Goal: Information Seeking & Learning: Find specific fact

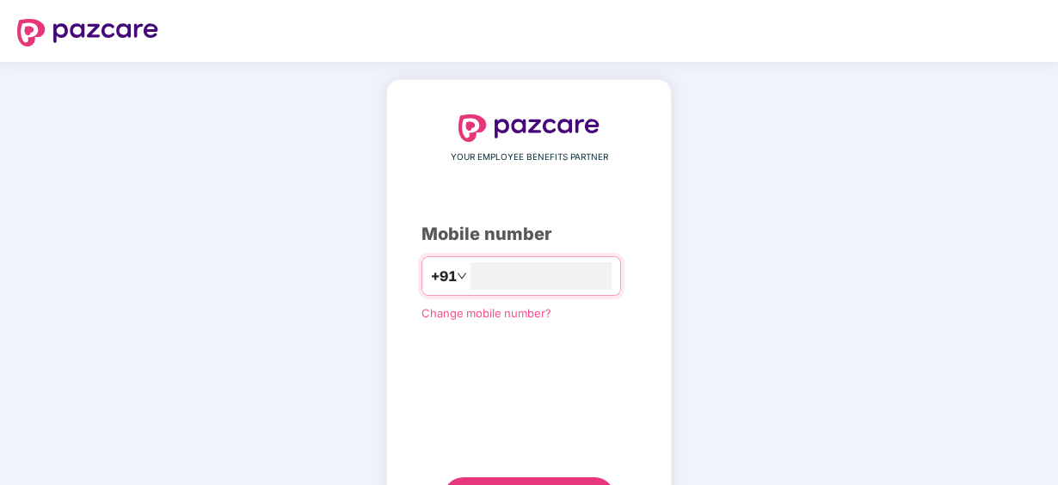
type input "**********"
click at [580, 473] on div "**********" at bounding box center [528, 315] width 215 height 402
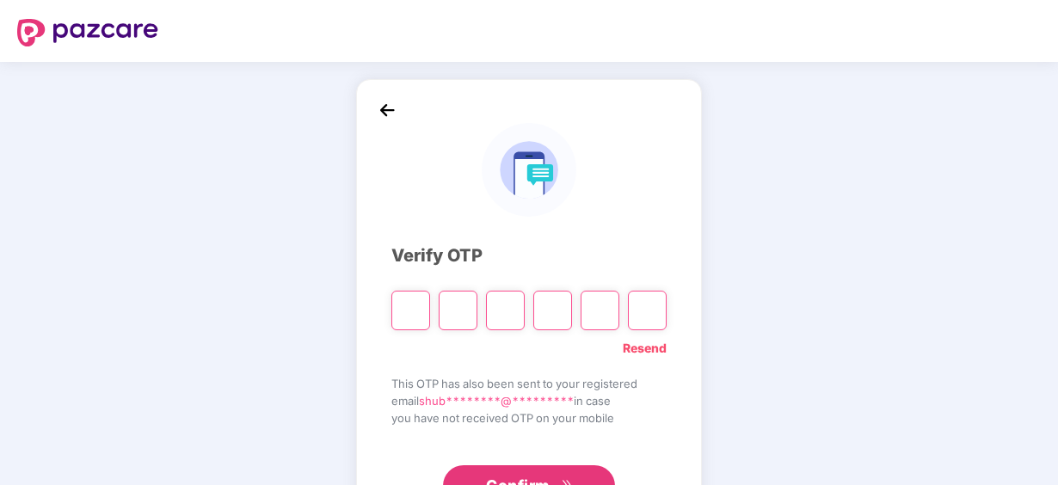
paste input "*"
type input "*"
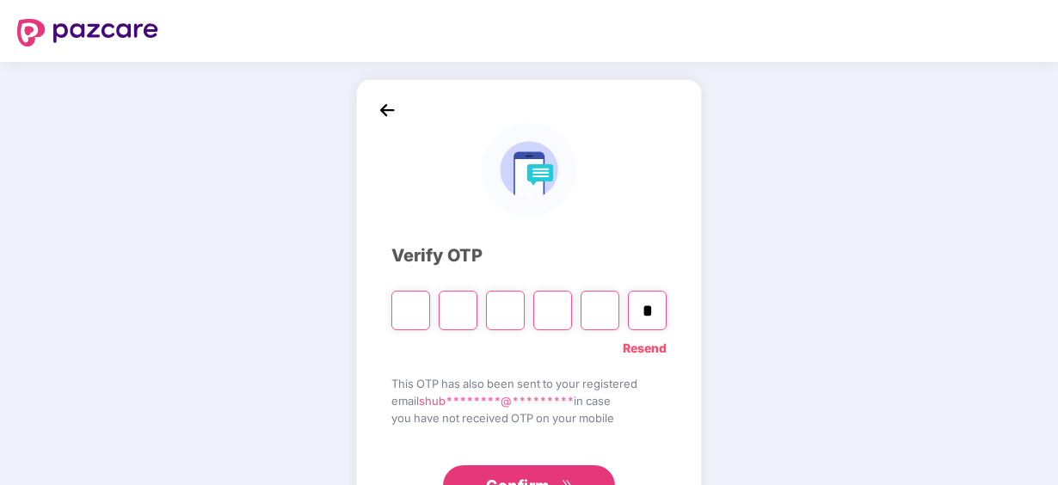
type input "*"
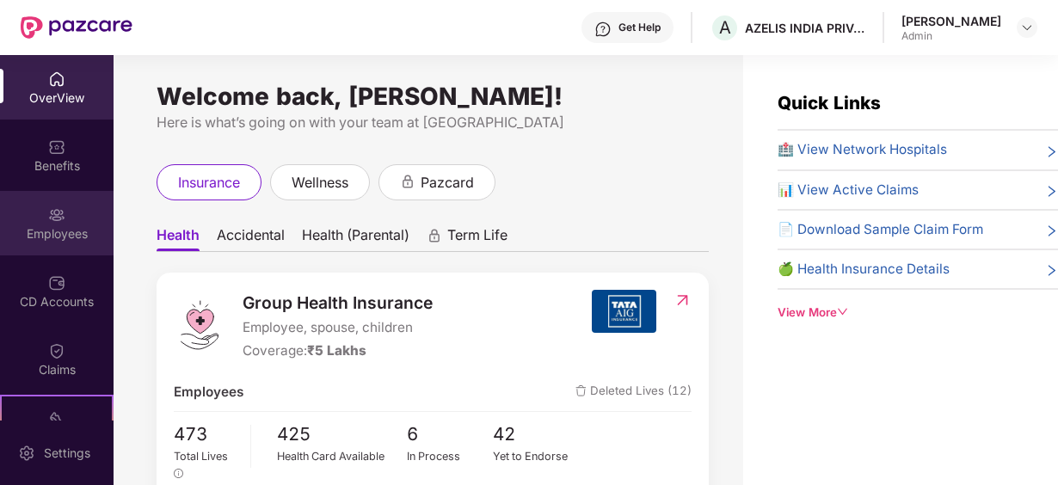
click at [58, 225] on div "Employees" at bounding box center [57, 233] width 114 height 17
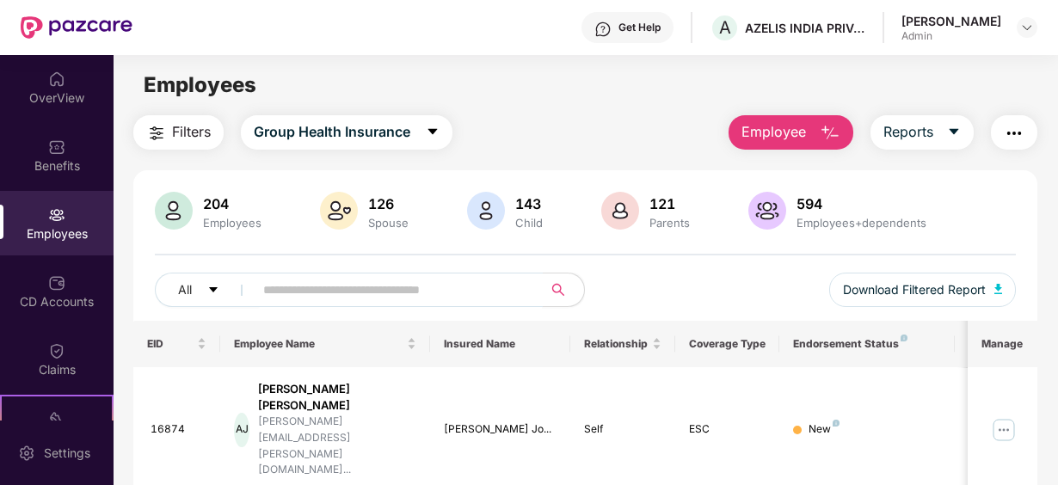
click at [347, 294] on input "text" at bounding box center [391, 290] width 256 height 26
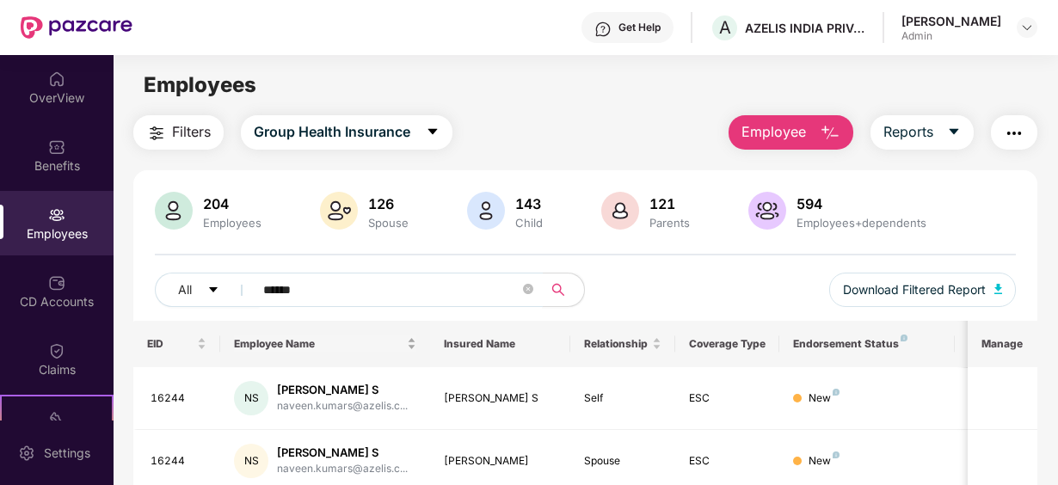
scroll to position [86, 0]
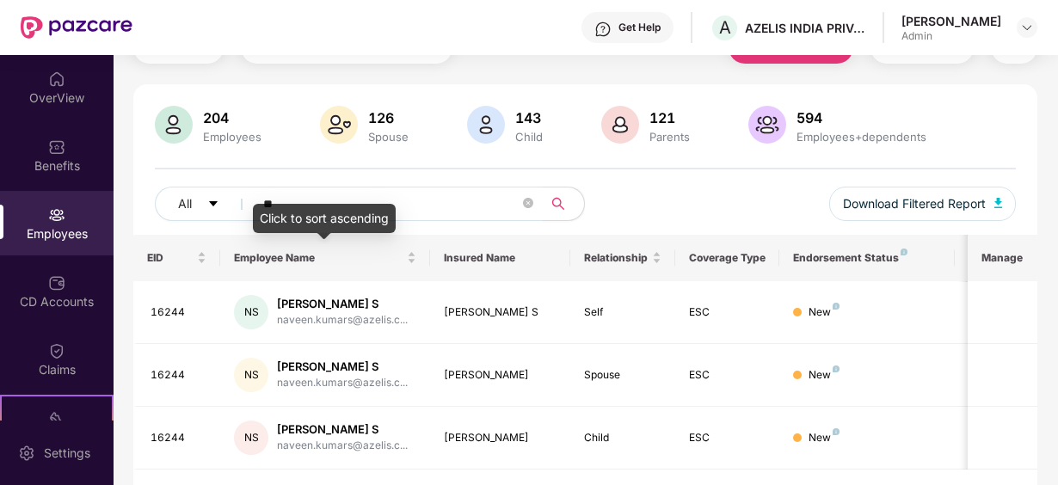
type input "*"
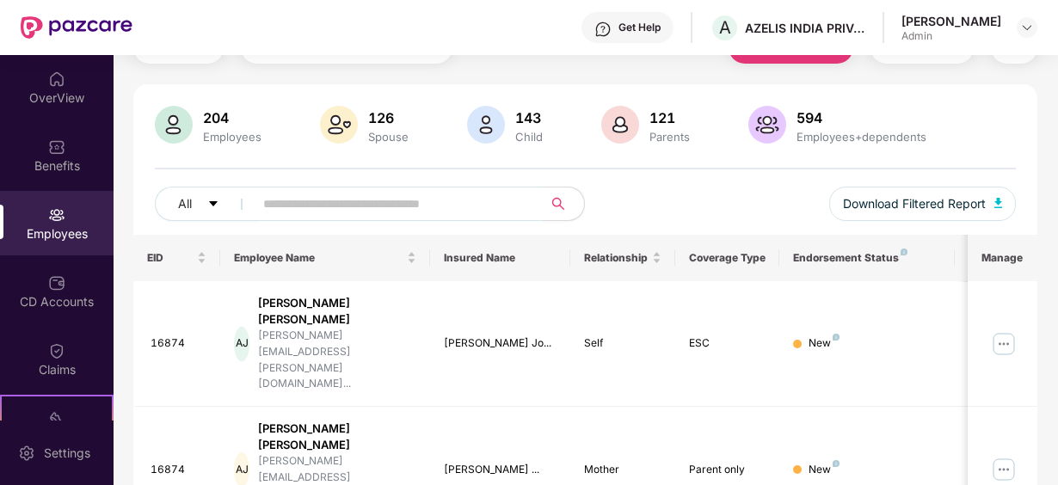
click at [353, 199] on input "text" at bounding box center [391, 204] width 256 height 26
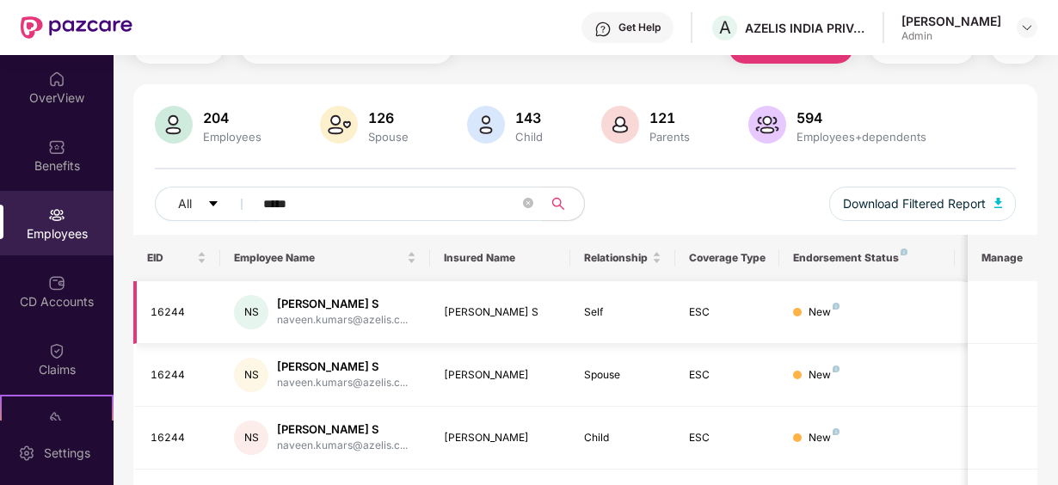
click at [841, 304] on div "New" at bounding box center [866, 312] width 147 height 16
click at [328, 207] on input "*****" at bounding box center [391, 204] width 256 height 26
type input "*"
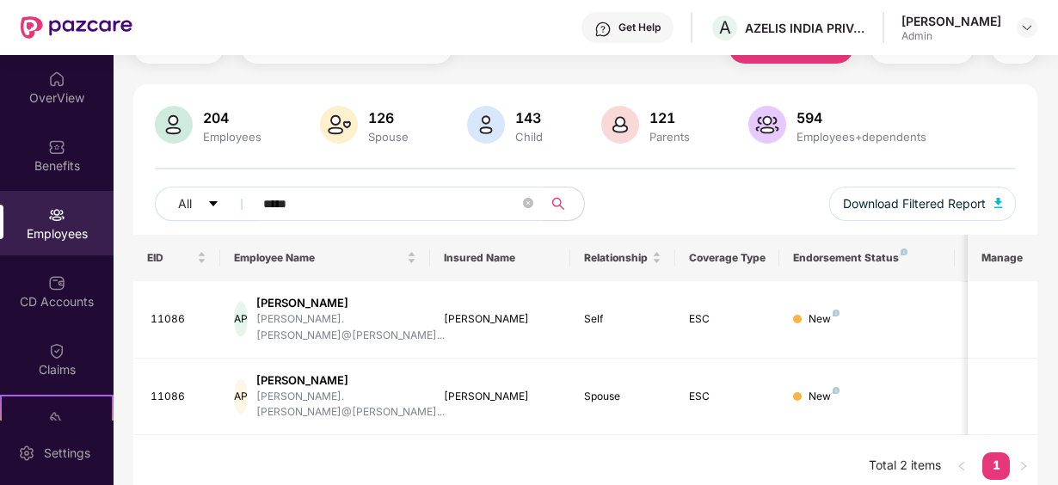
scroll to position [68, 0]
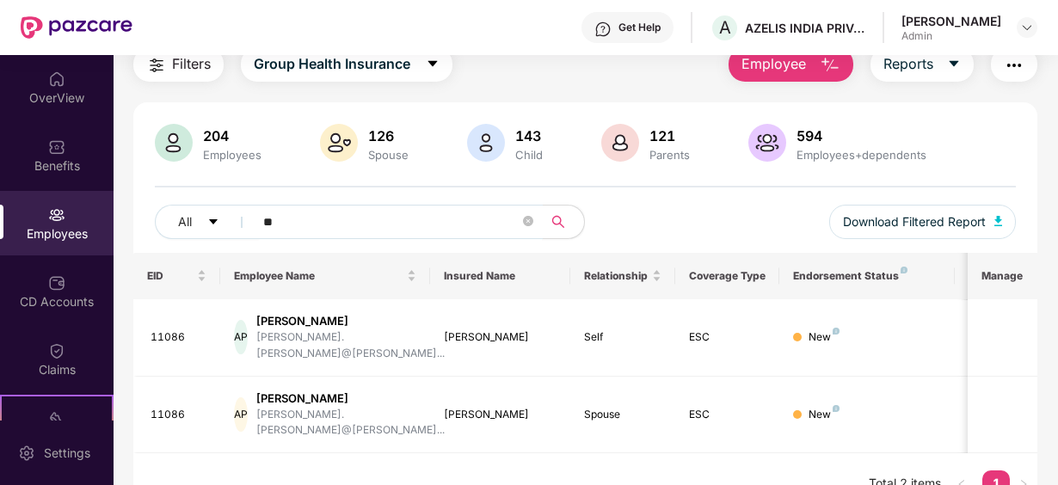
type input "*"
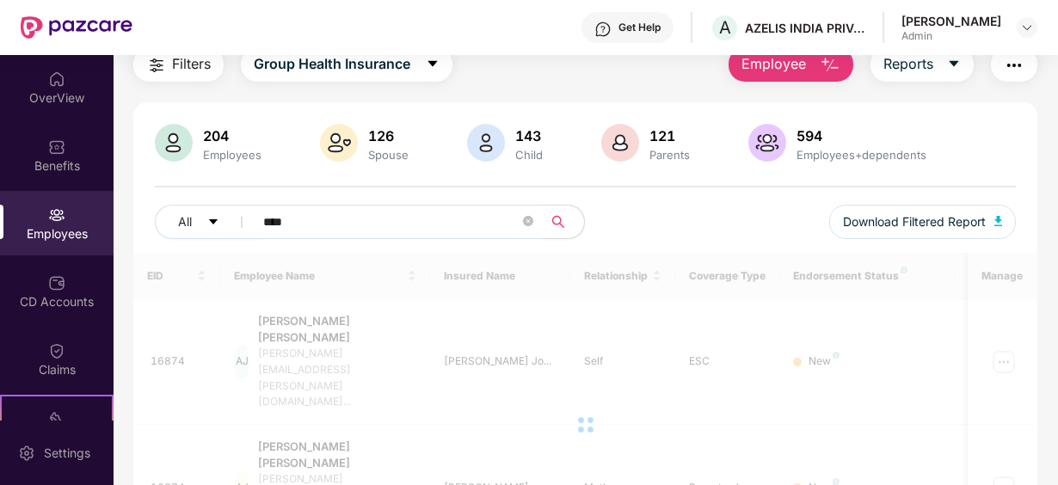
scroll to position [86, 0]
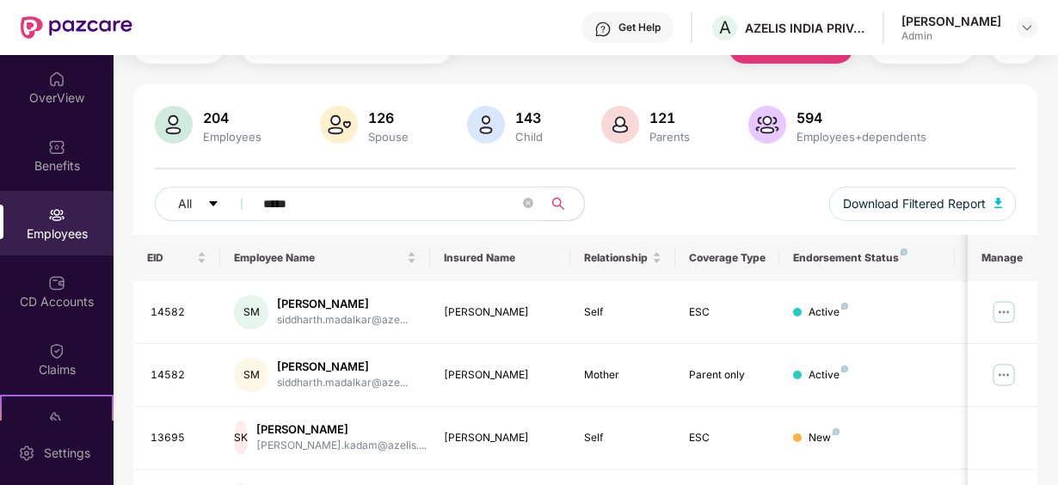
type input "*****"
click at [1053, 432] on div "Filters Group Health Insurance Employee Reports 204 Employees 126 Spouse 143 Ch…" at bounding box center [585, 343] width 943 height 628
click at [1053, 404] on div "Filters Group Health Insurance Employee Reports 204 Employees 126 Spouse 143 Ch…" at bounding box center [585, 343] width 943 height 628
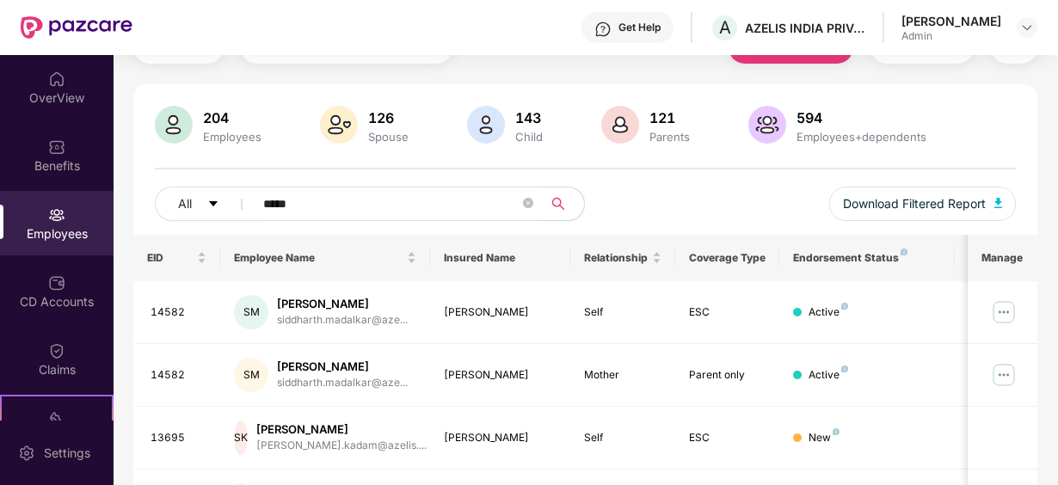
click at [1053, 404] on div "Filters Group Health Insurance Employee Reports 204 Employees 126 Spouse 143 Ch…" at bounding box center [585, 343] width 943 height 628
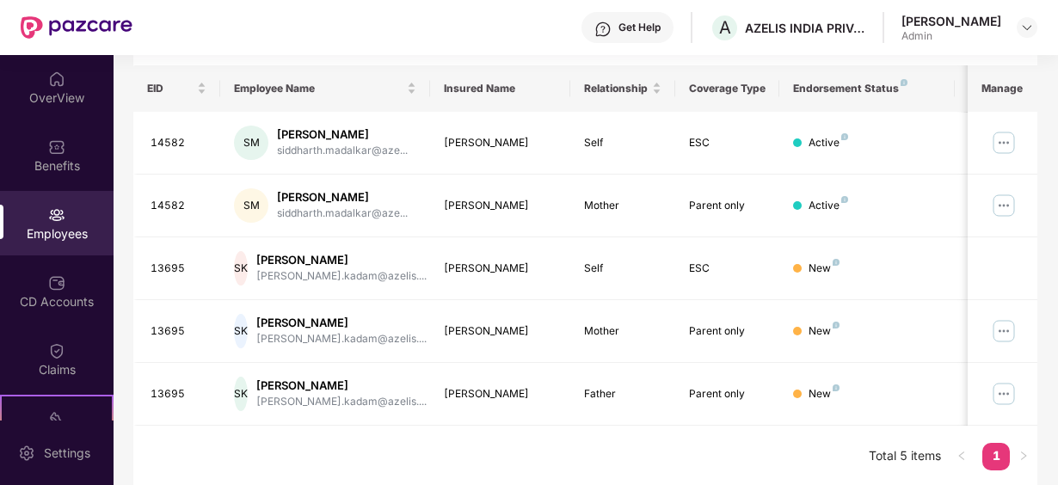
click at [968, 71] on th "Platform Status" at bounding box center [1015, 88] width 122 height 46
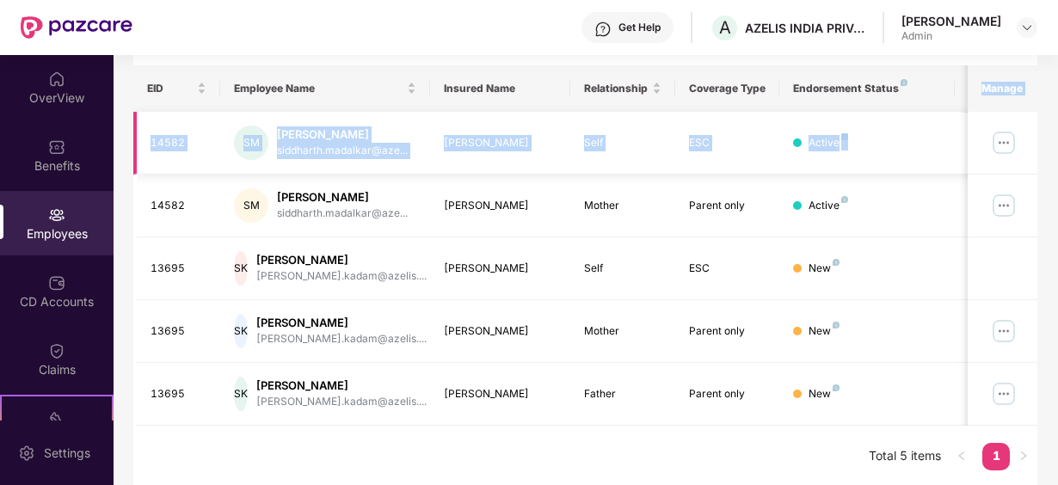
drag, startPoint x: 968, startPoint y: 71, endPoint x: 961, endPoint y: 114, distance: 43.5
click at [961, 114] on table "EID Employee Name Insured Name Relationship Coverage Type Endorsement Status Pl…" at bounding box center [692, 245] width 1118 height 360
click at [961, 114] on td "Verified" at bounding box center [1015, 143] width 122 height 63
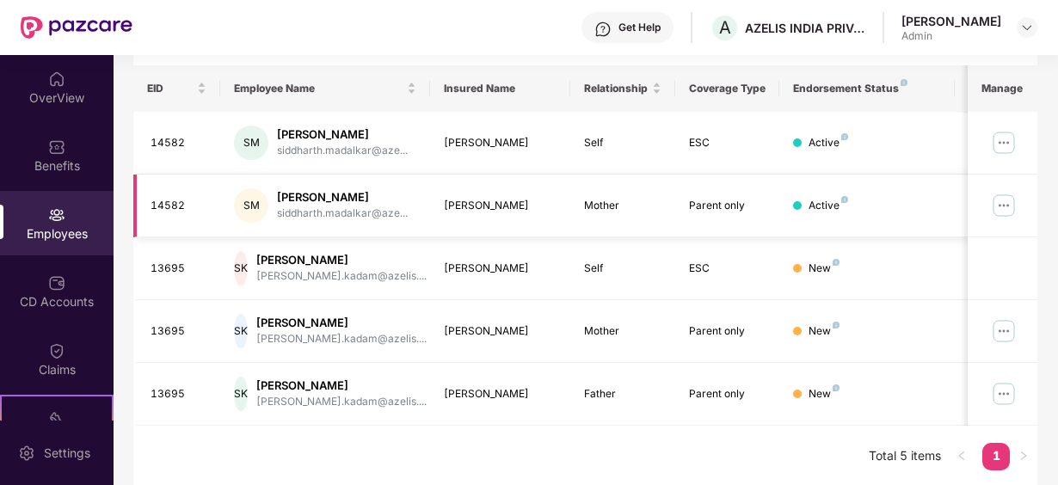
drag, startPoint x: 961, startPoint y: 114, endPoint x: 965, endPoint y: 185, distance: 71.5
click at [965, 185] on td "-" at bounding box center [1015, 206] width 122 height 63
drag, startPoint x: 965, startPoint y: 185, endPoint x: 967, endPoint y: 276, distance: 91.2
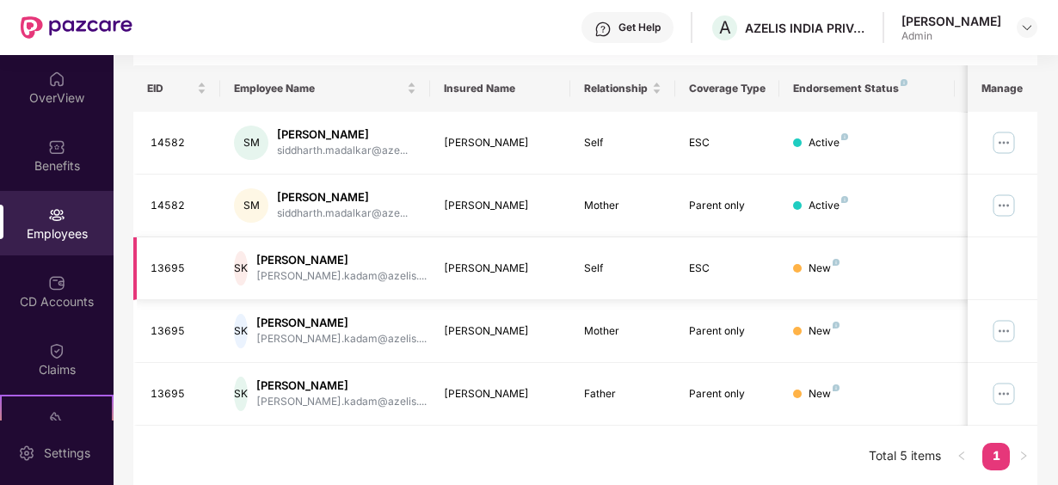
click at [967, 276] on td "Deleted" at bounding box center [1015, 268] width 122 height 63
click at [966, 77] on th "Platform Status" at bounding box center [1015, 88] width 122 height 46
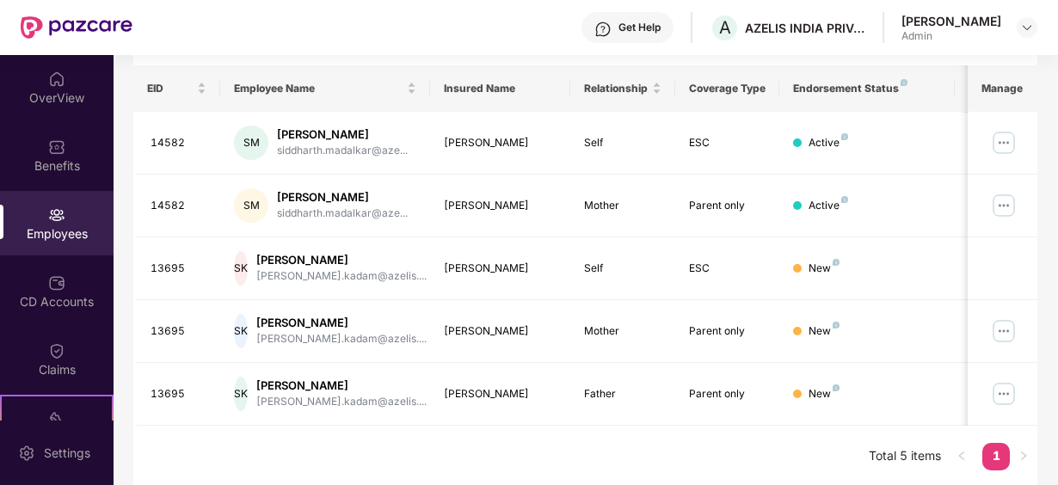
click at [126, 86] on div "Filters Group Health Insurance Employee Reports 204 Employees 126 Spouse 143 Ch…" at bounding box center [585, 174] width 943 height 628
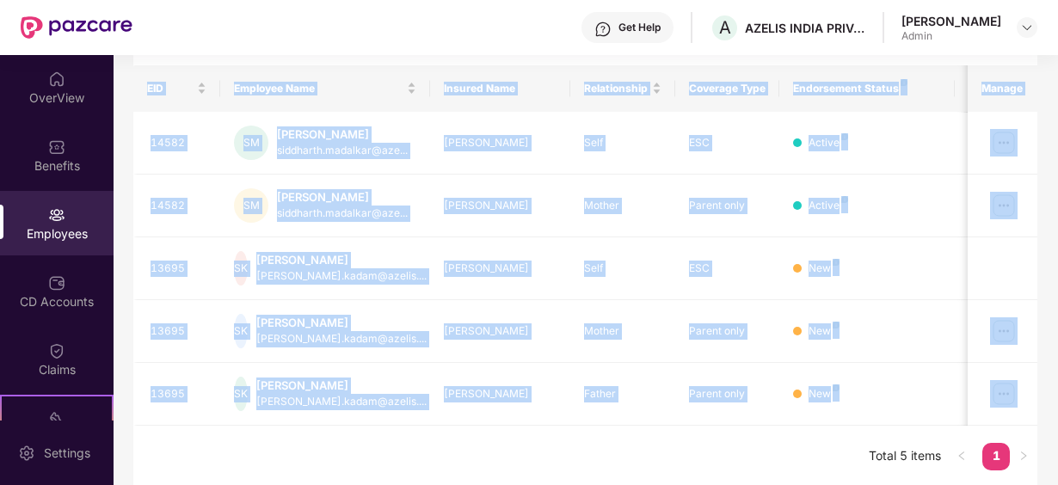
click at [126, 86] on div "Filters Group Health Insurance Employee Reports 204 Employees 126 Spouse 143 Ch…" at bounding box center [585, 174] width 943 height 628
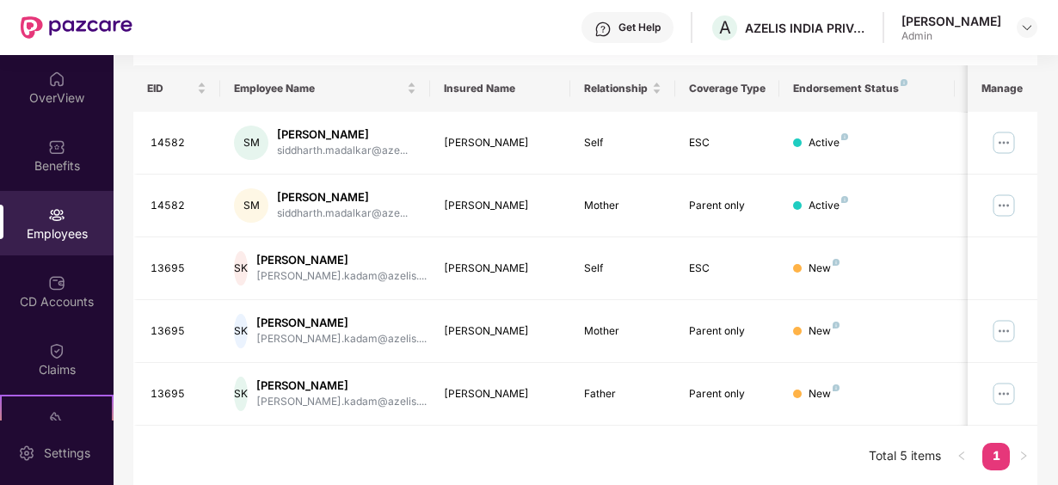
drag, startPoint x: 126, startPoint y: 86, endPoint x: 421, endPoint y: 29, distance: 300.4
click at [421, 29] on div "Get Help A AZELIS INDIA PRIVATE LIMITED [PERSON_NAME] Admin" at bounding box center [584, 27] width 905 height 55
click at [81, 198] on div "Employees" at bounding box center [57, 223] width 114 height 64
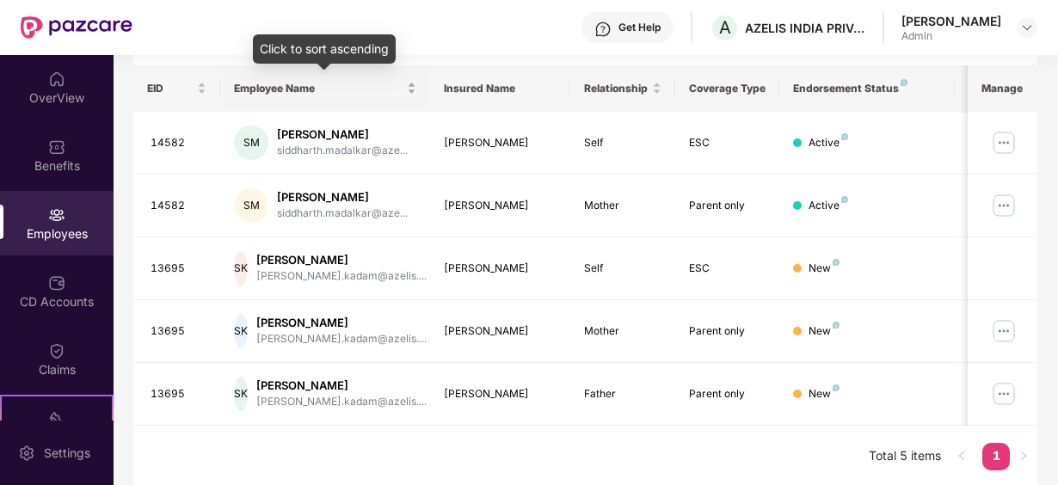
click at [299, 83] on span "Employee Name" at bounding box center [318, 89] width 169 height 14
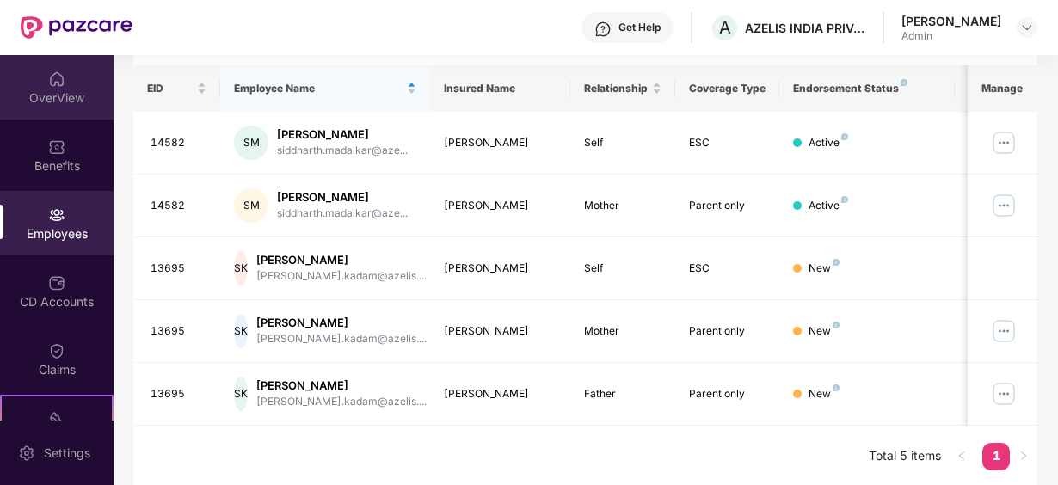
click at [58, 103] on div "OverView" at bounding box center [57, 97] width 114 height 17
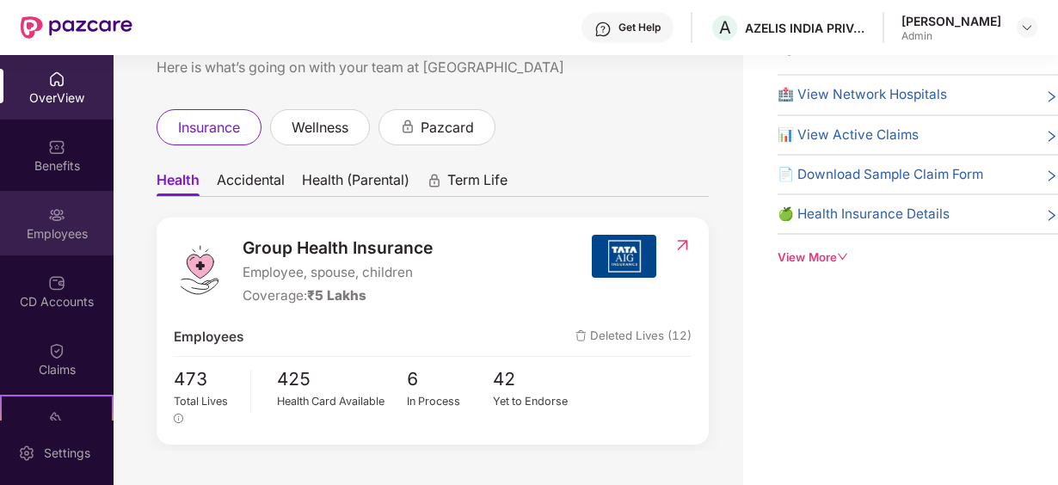
click at [60, 212] on img at bounding box center [56, 214] width 17 height 17
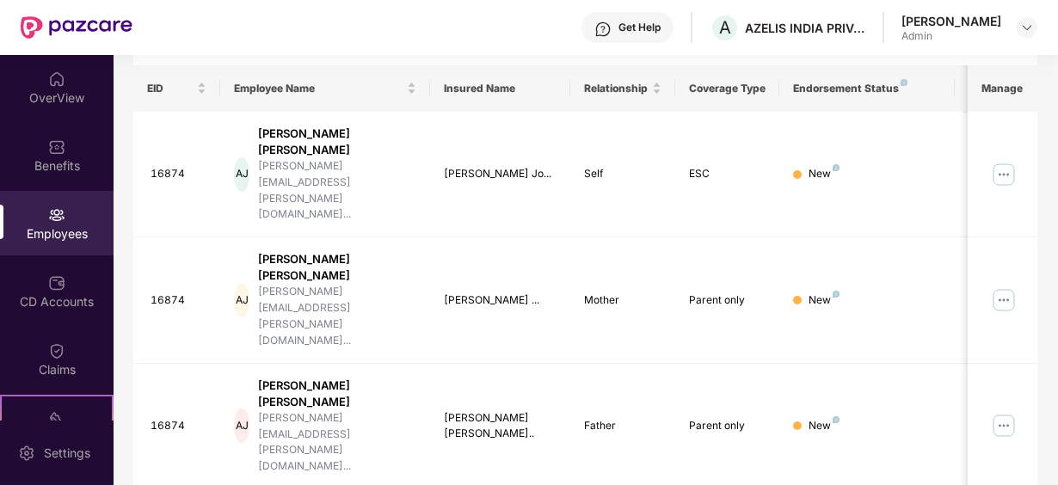
scroll to position [0, 0]
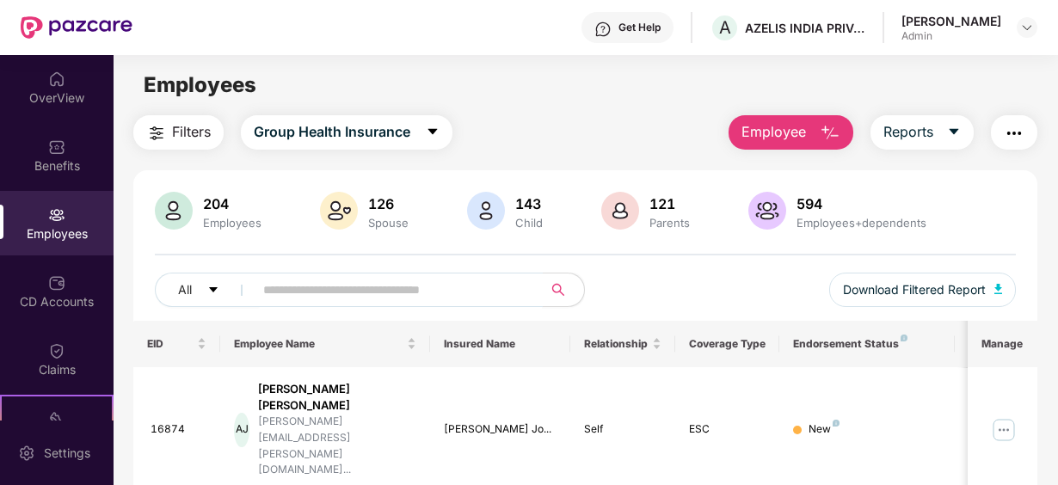
click at [342, 291] on input "text" at bounding box center [391, 290] width 256 height 26
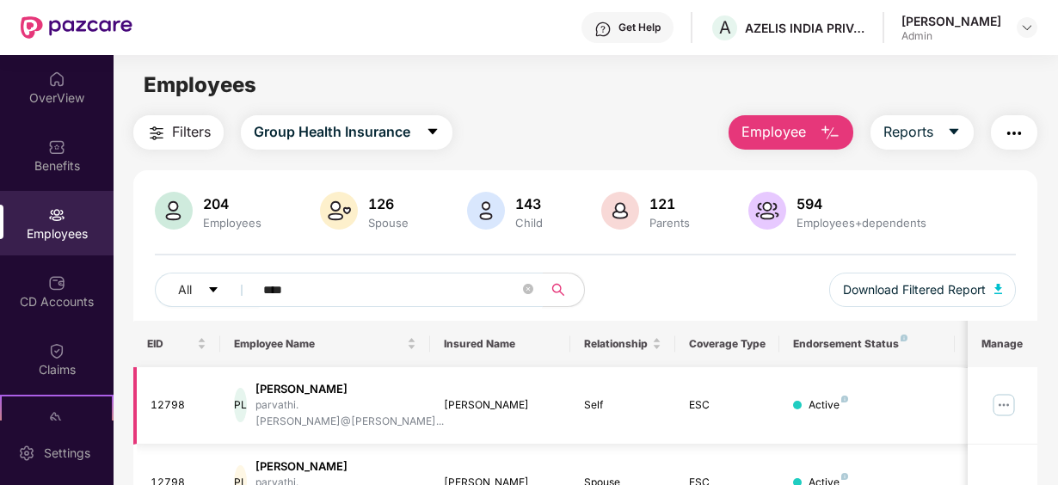
scroll to position [86, 0]
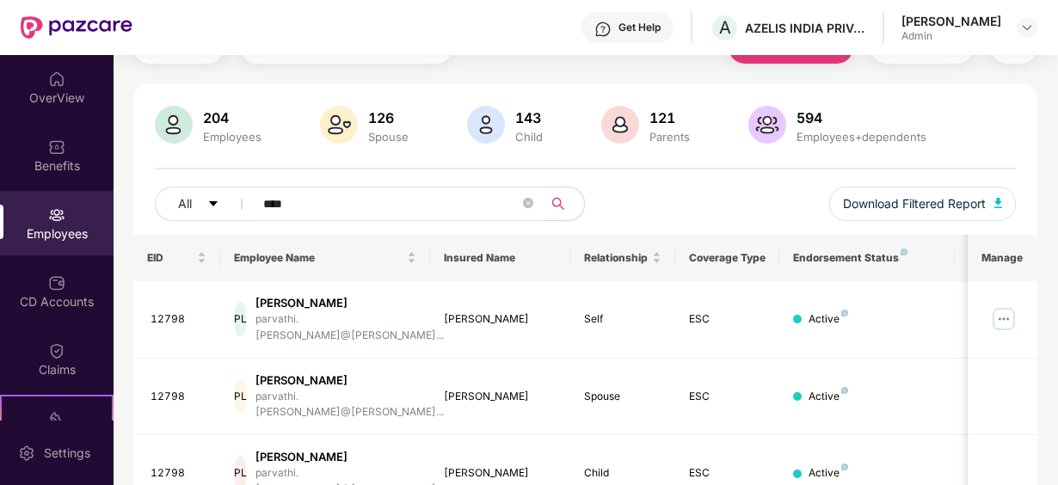
click at [60, 222] on img at bounding box center [56, 214] width 17 height 17
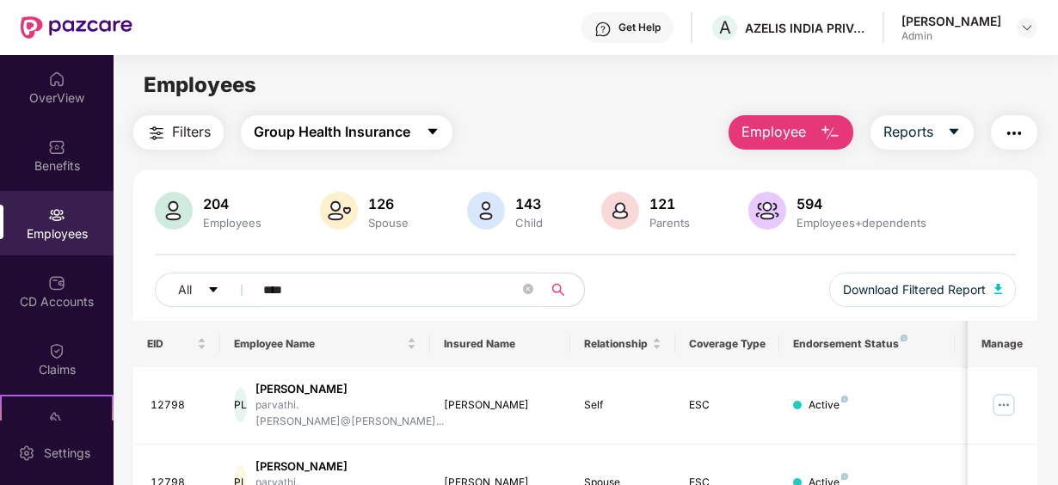
click at [439, 128] on icon "caret-down" at bounding box center [433, 132] width 14 height 14
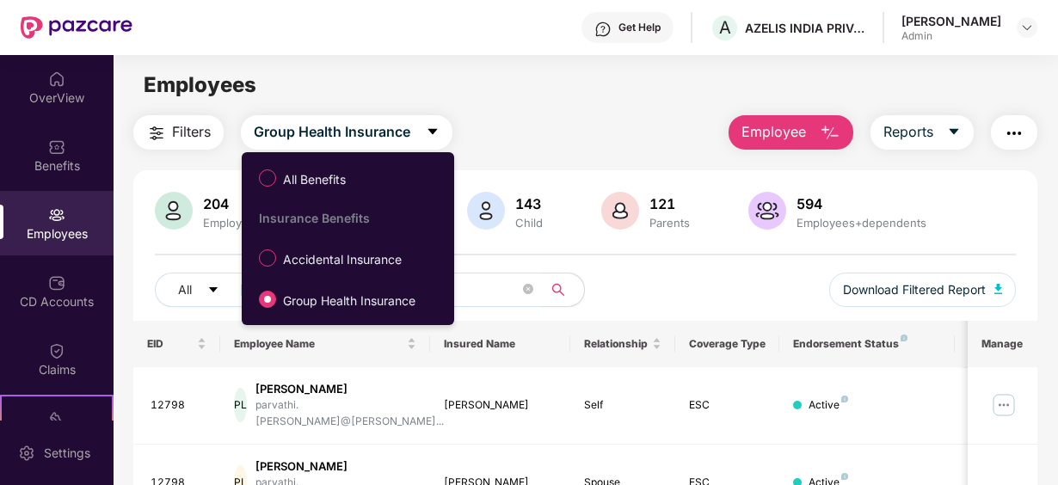
click at [315, 172] on span "All Benefits" at bounding box center [314, 179] width 77 height 19
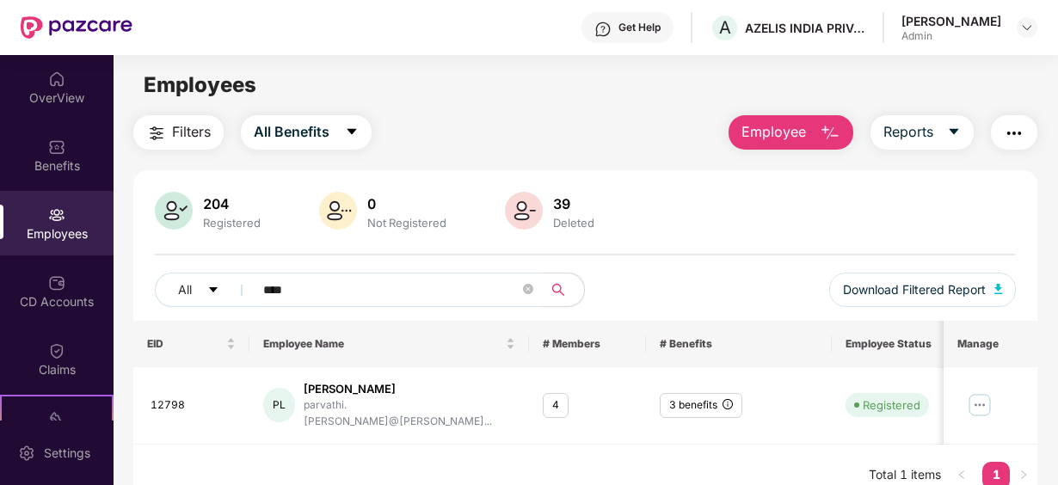
click at [322, 293] on input "****" at bounding box center [391, 290] width 256 height 26
type input "*"
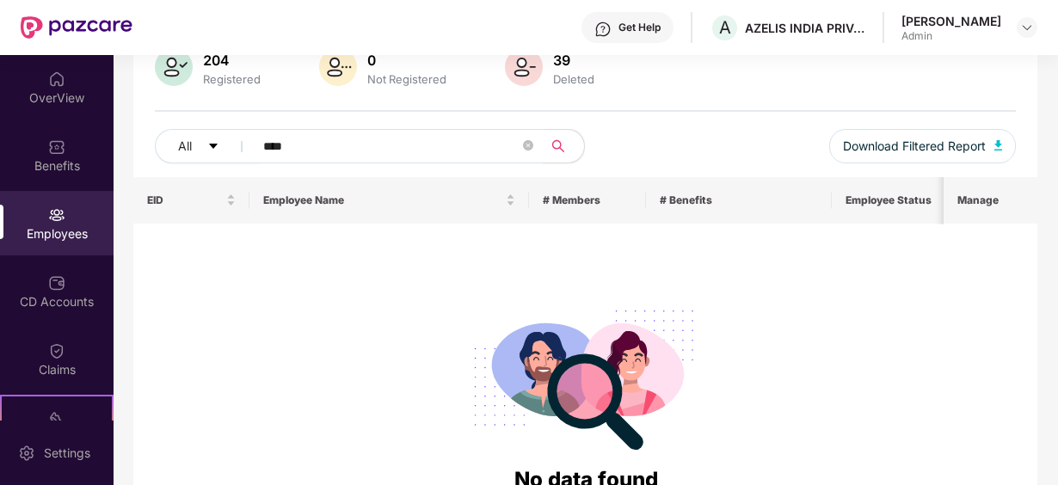
scroll to position [58, 0]
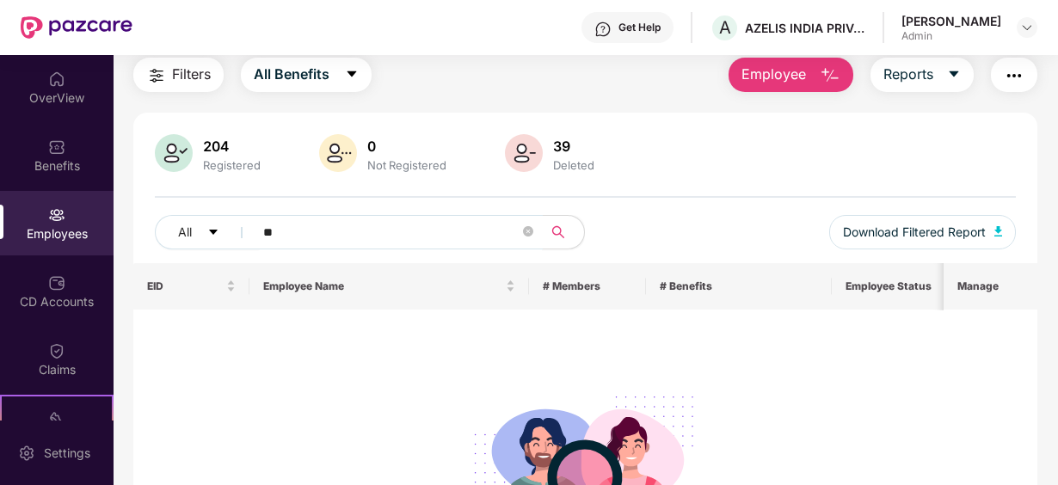
type input "*"
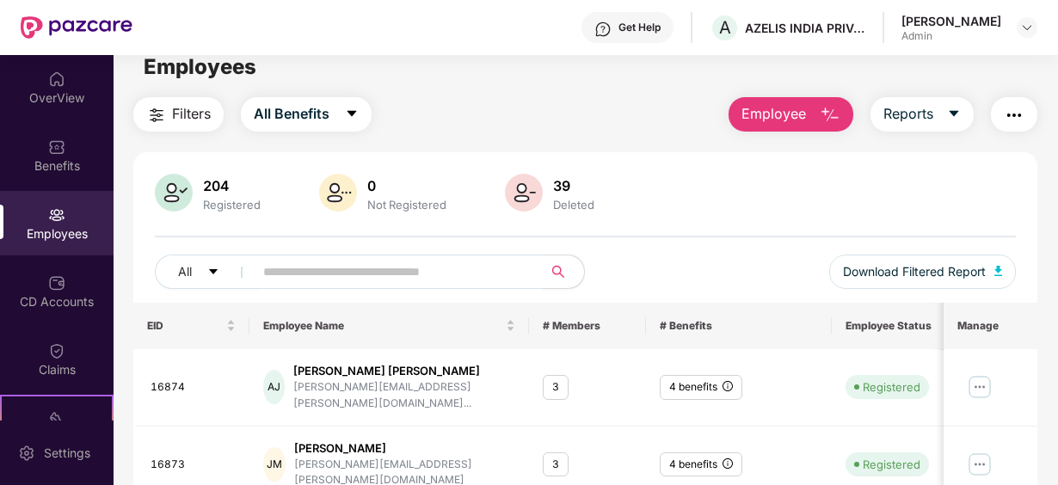
scroll to position [0, 0]
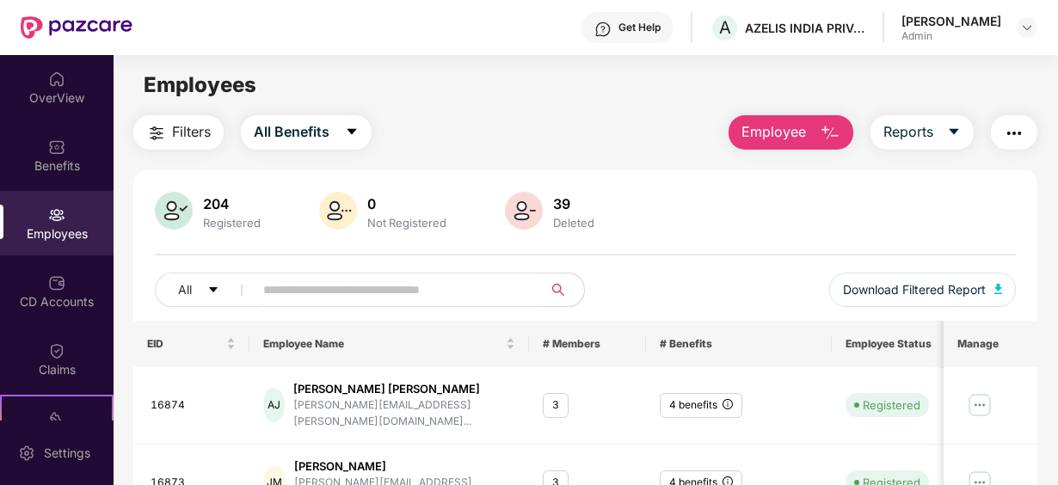
click at [314, 287] on input "text" at bounding box center [391, 290] width 256 height 26
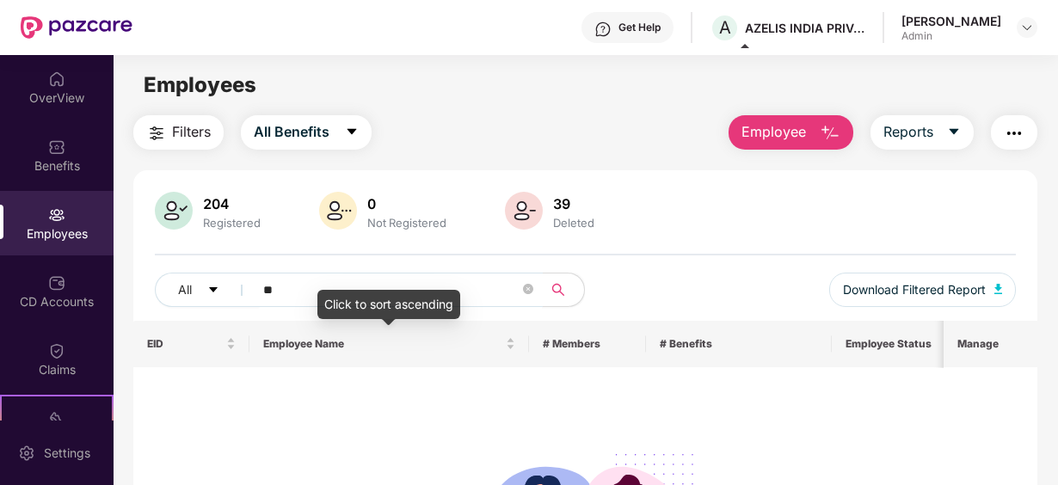
type input "*"
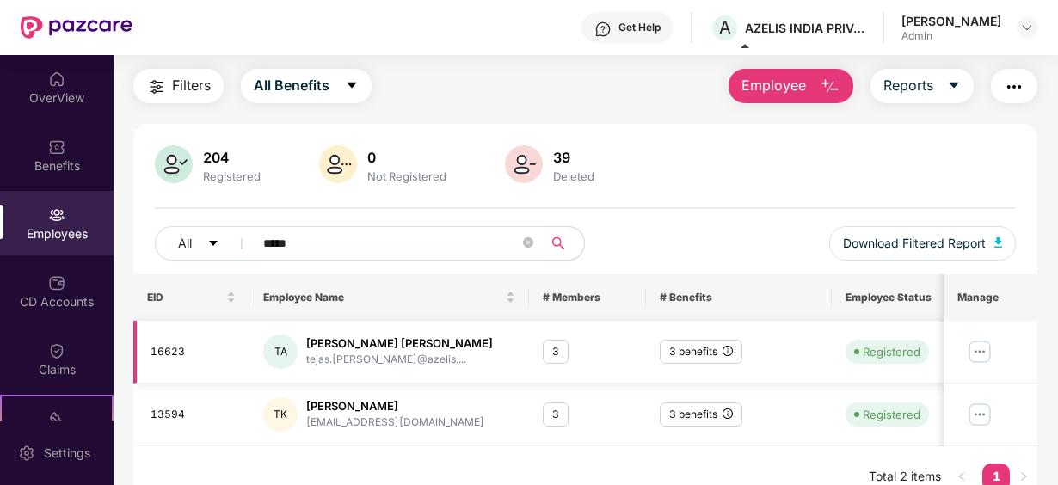
scroll to position [68, 0]
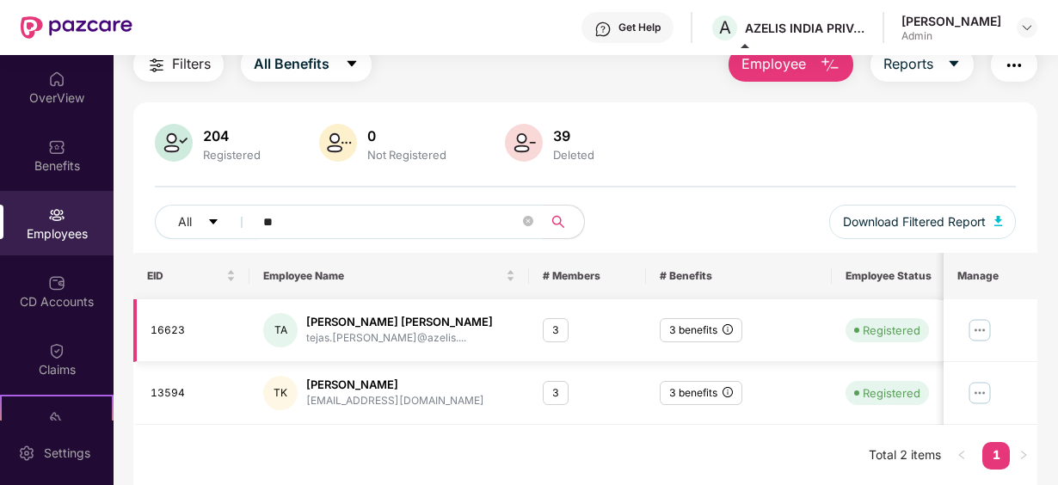
type input "*"
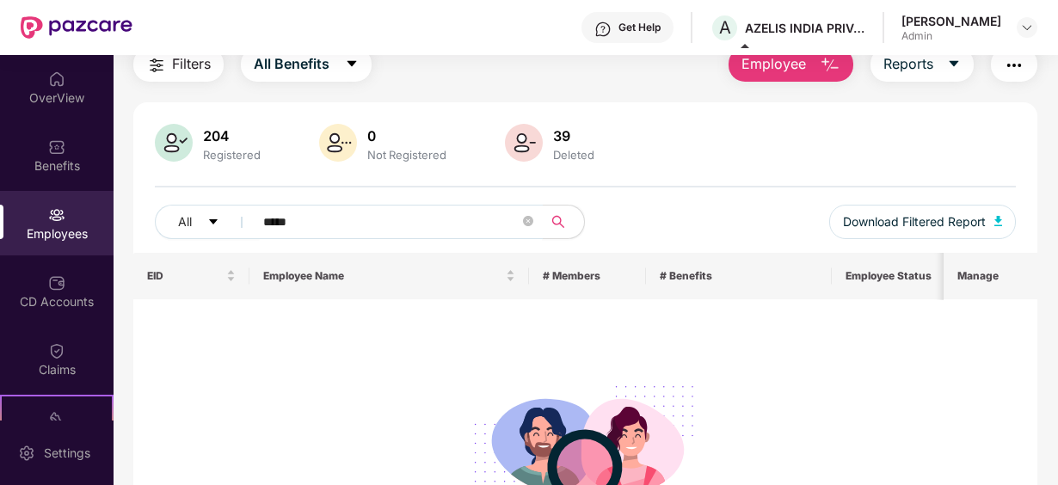
type input "*****"
